Goal: Navigation & Orientation: Find specific page/section

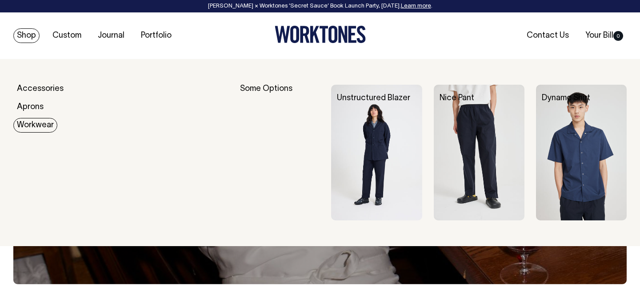
click at [36, 120] on link "Workwear" at bounding box center [35, 125] width 44 height 15
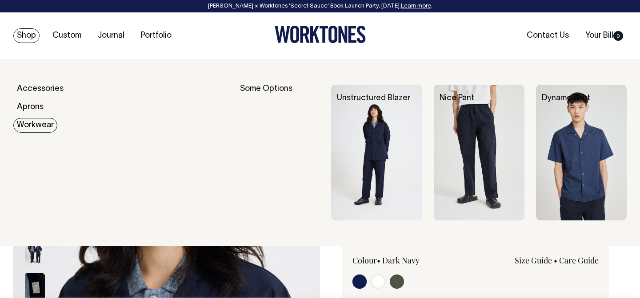
click at [31, 124] on link "Workwear" at bounding box center [35, 125] width 44 height 15
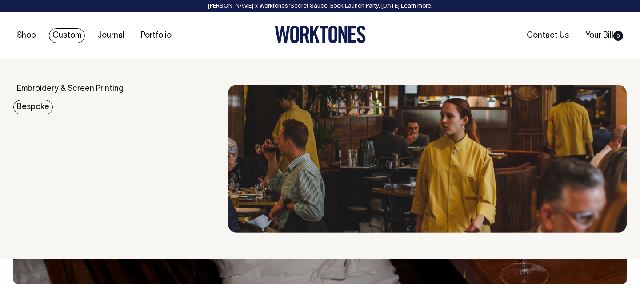
click at [31, 110] on link "Bespoke" at bounding box center [33, 107] width 40 height 15
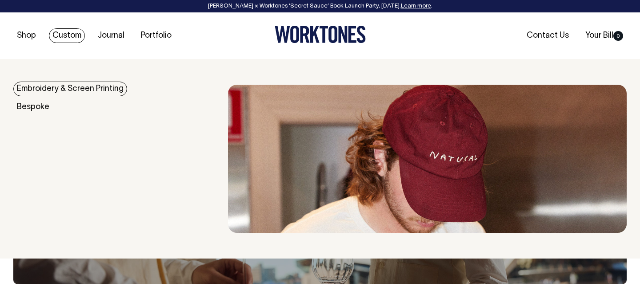
click at [45, 89] on link "Embroidery & Screen Printing" at bounding box center [70, 89] width 114 height 15
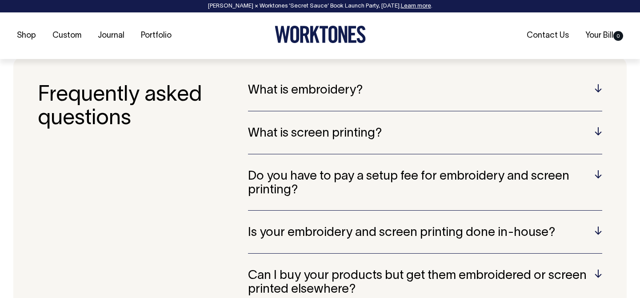
scroll to position [1685, 0]
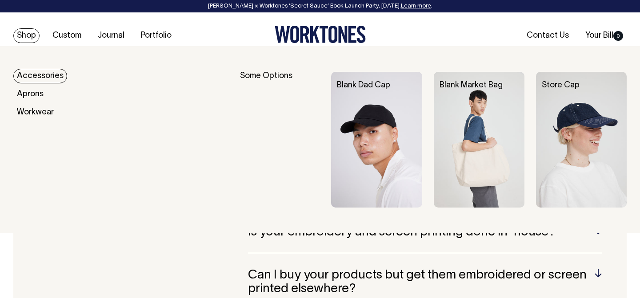
click at [30, 38] on link "Shop" at bounding box center [26, 35] width 26 height 15
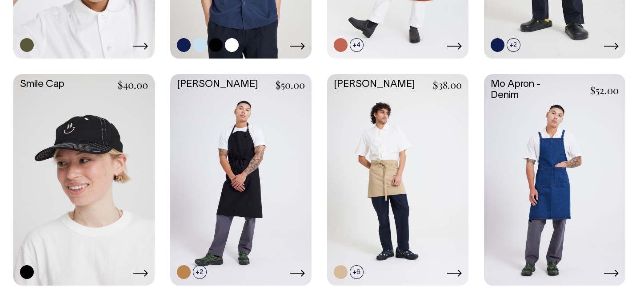
scroll to position [1050, 0]
